Goal: Task Accomplishment & Management: Manage account settings

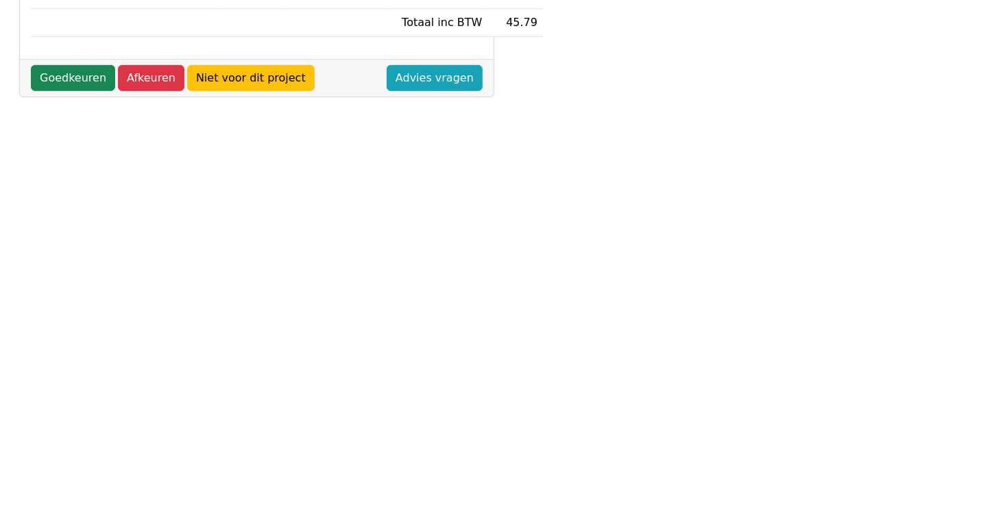
scroll to position [411, 0]
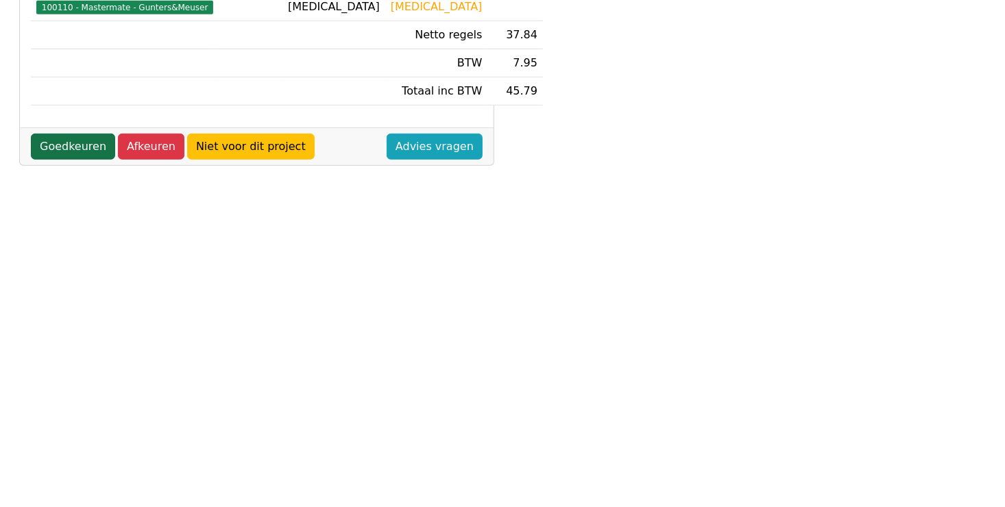
click at [76, 134] on link "Goedkeuren" at bounding box center [73, 147] width 84 height 26
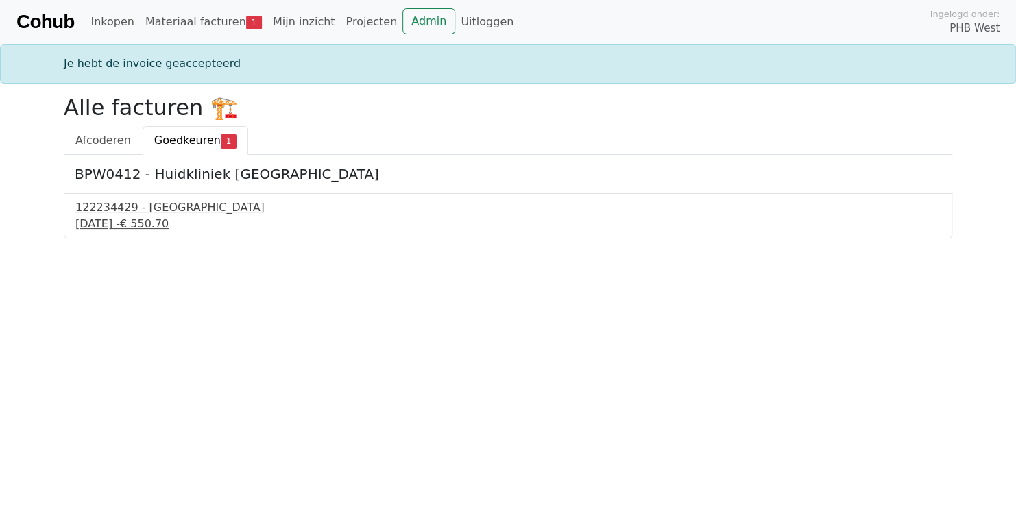
click at [120, 207] on div "122234429 - PontMeyer" at bounding box center [507, 207] width 865 height 16
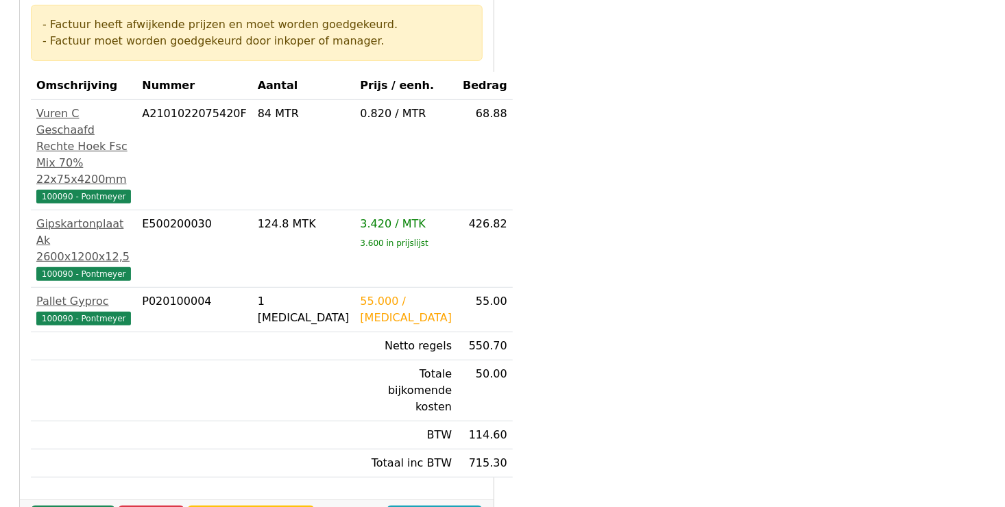
scroll to position [274, 0]
